Goal: Task Accomplishment & Management: Manage account settings

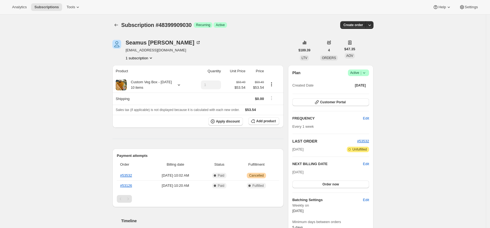
click at [367, 74] on icon at bounding box center [363, 72] width 5 height 5
click at [365, 93] on span "Cancel subscription" at bounding box center [360, 93] width 31 height 4
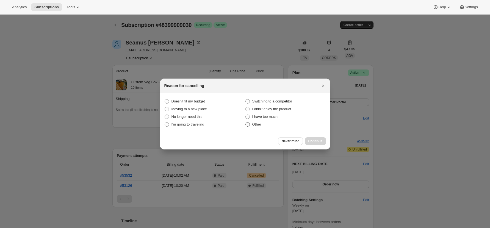
click at [260, 125] on span "Other" at bounding box center [256, 124] width 9 height 4
click at [245, 122] on input "Other" at bounding box center [245, 122] width 0 height 0
radio input "true"
click at [318, 139] on span "Continue" at bounding box center [315, 141] width 14 height 4
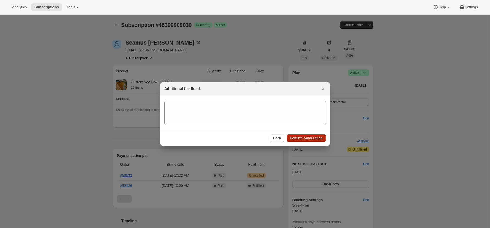
click at [317, 138] on span "Confirm cancellation" at bounding box center [306, 138] width 33 height 4
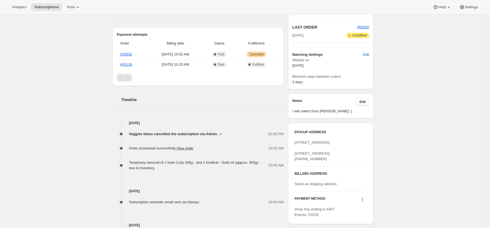
scroll to position [183, 0]
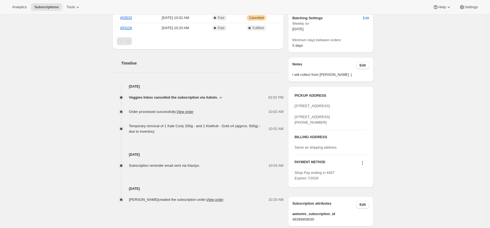
click at [363, 166] on icon at bounding box center [361, 162] width 5 height 5
click at [397, 166] on div "Subscription #48399909030. This page is ready Subscription #48399909030 Success…" at bounding box center [242, 37] width 485 height 411
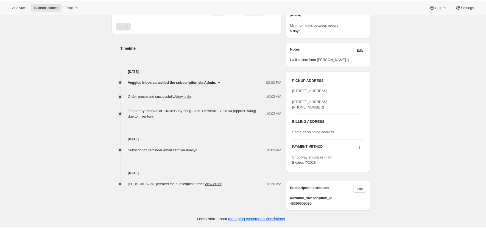
scroll to position [0, 0]
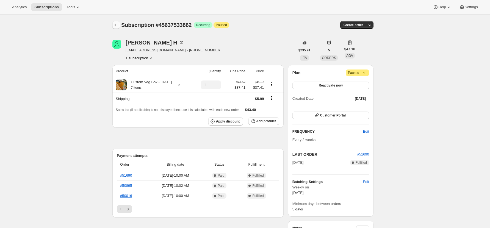
click at [118, 23] on icon "Subscriptions" at bounding box center [115, 24] width 5 height 5
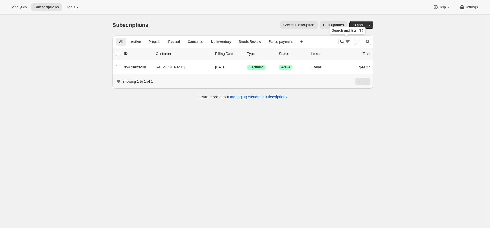
click at [344, 42] on icon "Search and filter results" at bounding box center [341, 41] width 5 height 5
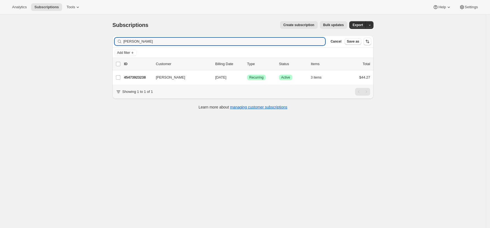
drag, startPoint x: 144, startPoint y: 43, endPoint x: 41, endPoint y: 35, distance: 103.2
click at [41, 35] on div "Subscriptions. This page is ready Subscriptions Create subscription Bulk update…" at bounding box center [242, 129] width 485 height 228
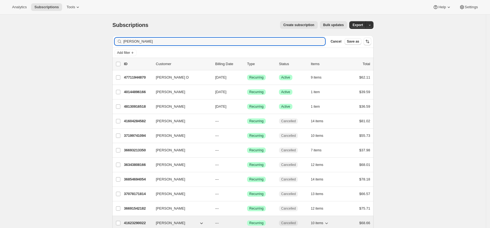
type input "[PERSON_NAME]"
click at [137, 219] on div "41623290022 [PERSON_NAME] --- Success Recurring Cancelled 10 items $68.66" at bounding box center [247, 223] width 246 height 8
